Goal: Task Accomplishment & Management: Manage account settings

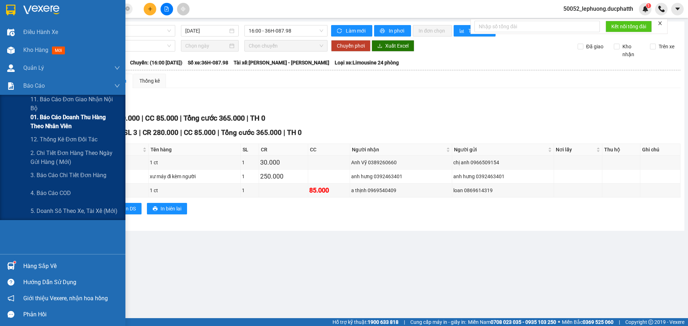
click at [46, 115] on span "01. Báo cáo doanh thu hàng theo nhân viên" at bounding box center [75, 122] width 90 height 18
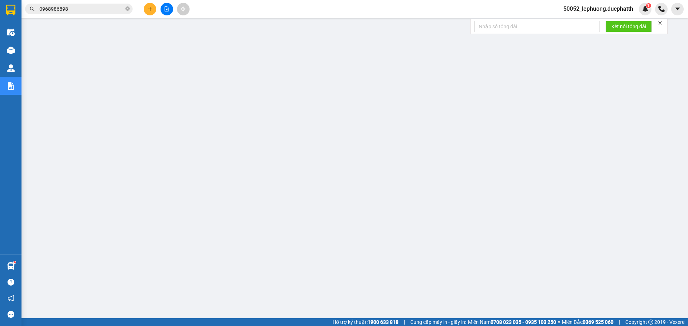
click at [604, 11] on span "50052_lephuong.ducphatth" at bounding box center [597, 8] width 81 height 9
click at [582, 25] on span "Đăng xuất" at bounding box center [600, 22] width 67 height 8
